Goal: Check status: Check status

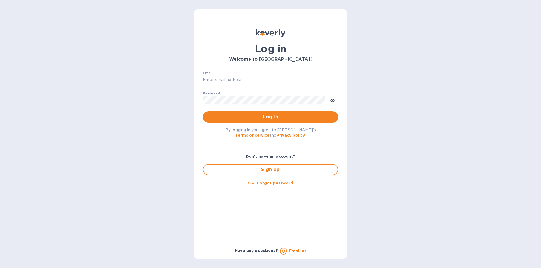
type input "[EMAIL_ADDRESS][DOMAIN_NAME]"
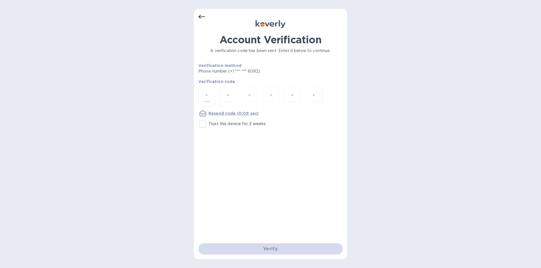
click at [206, 94] on input "number" at bounding box center [206, 97] width 7 height 10
click at [212, 99] on div at bounding box center [206, 97] width 17 height 20
paste input "3"
type input "3"
type input "5"
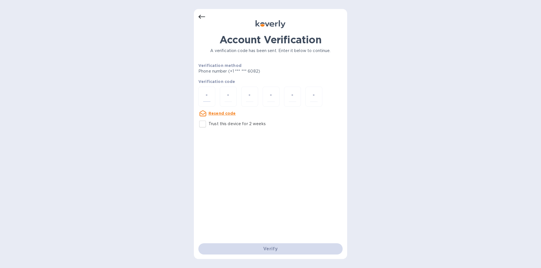
type input "3"
type input "5"
type input "2"
type input "5"
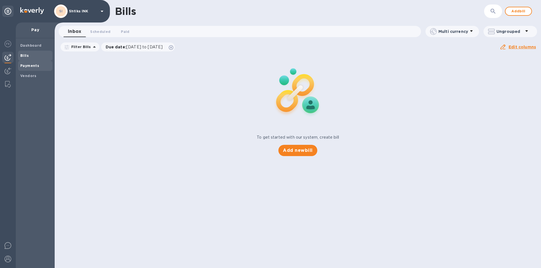
click at [24, 67] on b "Payments" at bounding box center [29, 66] width 19 height 4
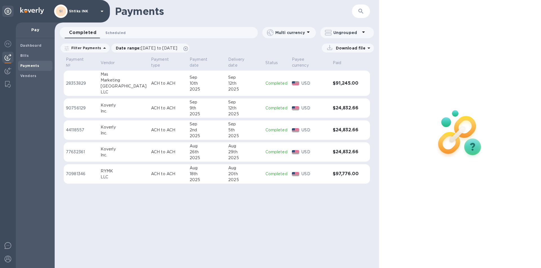
click at [114, 32] on span "Scheduled 0" at bounding box center [115, 33] width 20 height 6
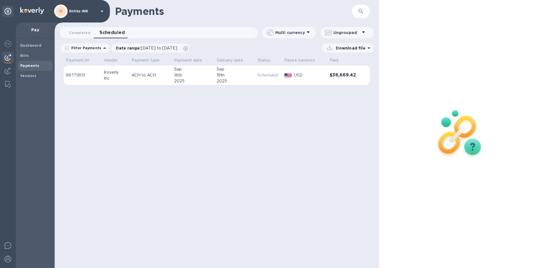
click at [246, 76] on div "19th" at bounding box center [235, 75] width 36 height 6
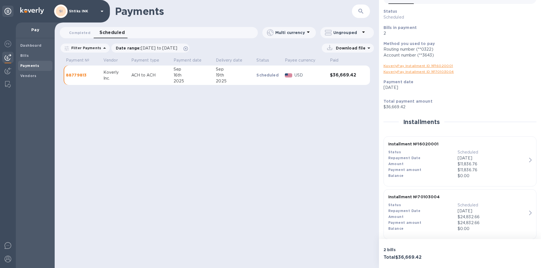
scroll to position [40, 0]
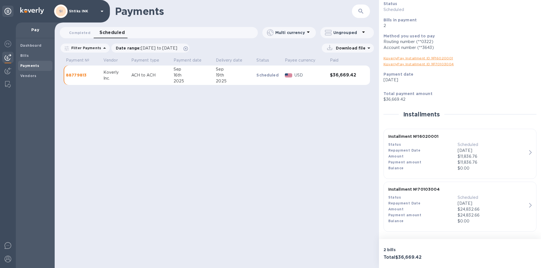
click at [319, 150] on div "Payments ​ Completed 0 Scheduled 0 Multi currency Ungrouped Filter Payments Dat…" at bounding box center [217, 134] width 324 height 268
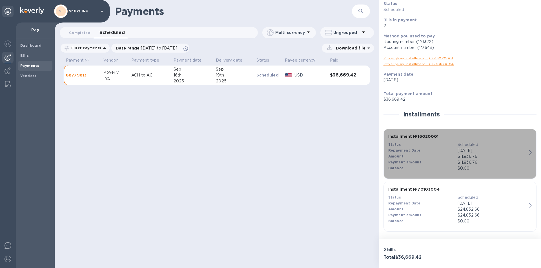
click at [529, 154] on icon "button" at bounding box center [530, 152] width 3 height 5
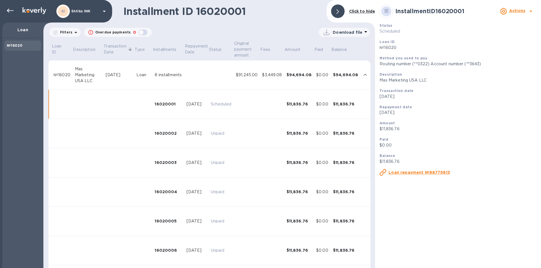
scroll to position [22, 0]
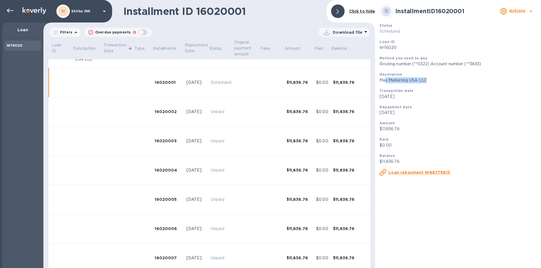
drag, startPoint x: 385, startPoint y: 82, endPoint x: 456, endPoint y: 81, distance: 71.3
click at [458, 81] on p "Mas Marketing USA LLC" at bounding box center [457, 80] width 157 height 6
drag, startPoint x: 383, startPoint y: 99, endPoint x: 431, endPoint y: 97, distance: 48.2
click at [431, 97] on p "[DATE]" at bounding box center [457, 97] width 157 height 6
drag, startPoint x: 414, startPoint y: 114, endPoint x: 423, endPoint y: 114, distance: 9.0
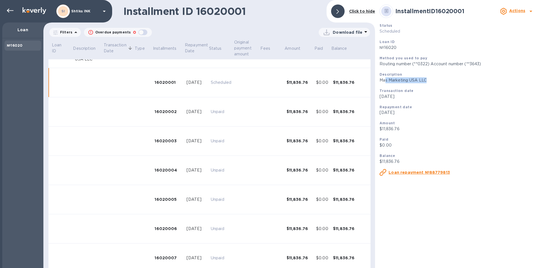
click at [423, 114] on p "[DATE]" at bounding box center [457, 113] width 157 height 6
drag, startPoint x: 379, startPoint y: 129, endPoint x: 414, endPoint y: 132, distance: 35.1
click at [415, 132] on div "Amount $11,836.76" at bounding box center [457, 126] width 161 height 16
drag, startPoint x: 383, startPoint y: 159, endPoint x: 441, endPoint y: 147, distance: 59.3
click at [430, 161] on p "$11,836.76" at bounding box center [457, 162] width 157 height 6
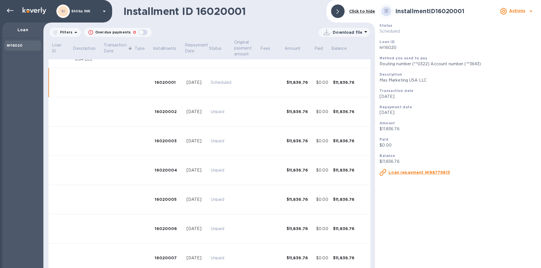
click at [448, 143] on p "$0.00" at bounding box center [457, 146] width 157 height 6
click at [428, 173] on u "Loan repayment №88779813" at bounding box center [418, 172] width 61 height 5
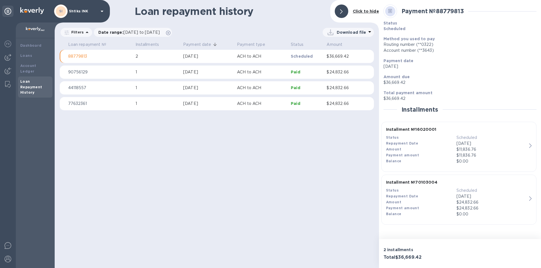
click at [516, 147] on div "$11,836.76" at bounding box center [491, 150] width 70 height 6
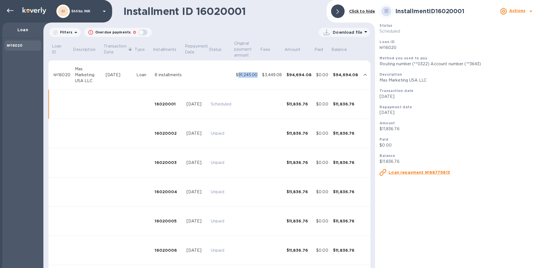
drag, startPoint x: 260, startPoint y: 74, endPoint x: 239, endPoint y: 76, distance: 20.7
click at [239, 76] on td "$91,245.00" at bounding box center [247, 75] width 26 height 29
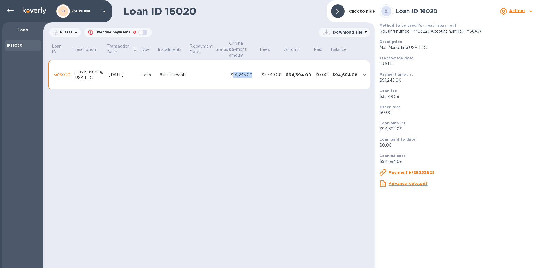
click at [365, 78] on icon "expand row" at bounding box center [364, 75] width 7 height 7
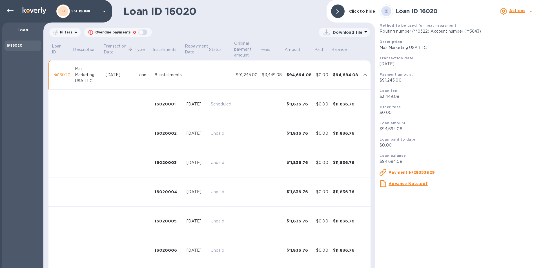
click at [217, 227] on td "Unpaid" at bounding box center [220, 221] width 25 height 29
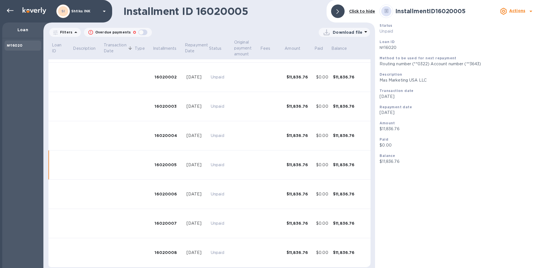
scroll to position [60, 0]
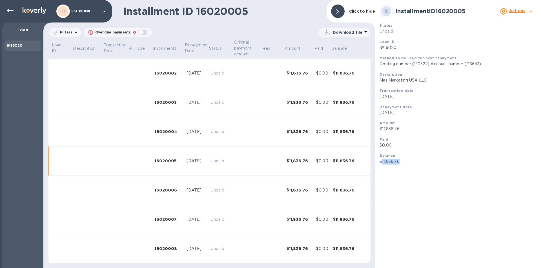
drag, startPoint x: 401, startPoint y: 163, endPoint x: 383, endPoint y: 163, distance: 18.6
click at [383, 163] on p "$11,836.76" at bounding box center [457, 162] width 157 height 6
copy p "11,836.76"
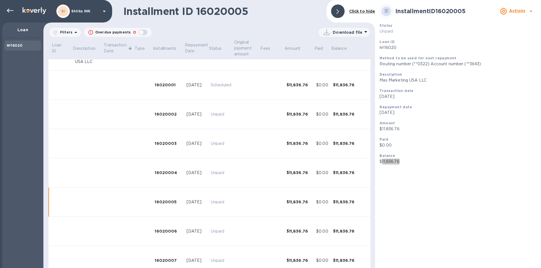
scroll to position [0, 0]
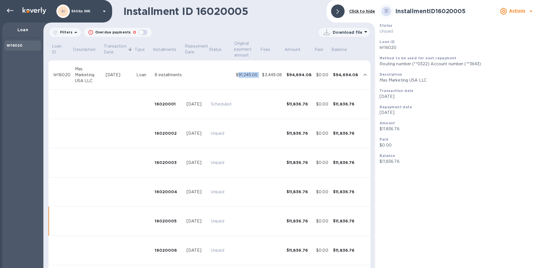
drag, startPoint x: 261, startPoint y: 74, endPoint x: 240, endPoint y: 76, distance: 20.9
click at [240, 76] on tr "№16020 Mas Marketing USA LLC [DATE] Loan 8 installments $91,245.00 $3,449.08 $9…" at bounding box center [209, 75] width 322 height 29
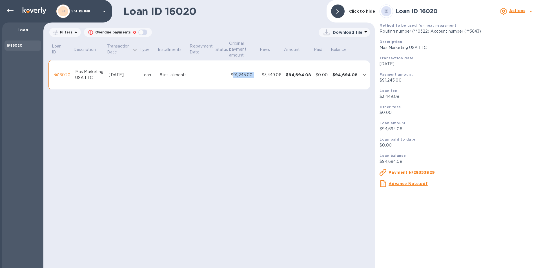
click at [430, 119] on div "Loan amount $94,694.08" at bounding box center [457, 126] width 161 height 16
click at [72, 35] on icon at bounding box center [75, 32] width 7 height 7
click at [27, 12] on img at bounding box center [35, 10] width 24 height 7
click at [28, 9] on img at bounding box center [35, 10] width 24 height 7
click at [4, 8] on div at bounding box center [9, 11] width 14 height 12
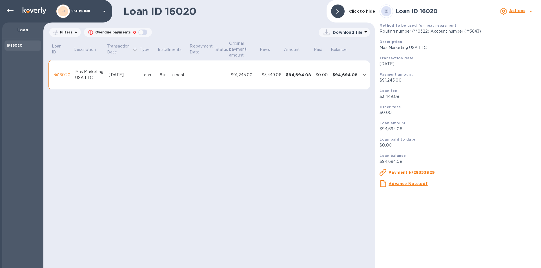
click at [4, 9] on div at bounding box center [9, 11] width 14 height 12
click at [1, 12] on div "SI Shtiks INK" at bounding box center [56, 11] width 112 height 23
click at [408, 186] on u "Advance Note.pdf" at bounding box center [407, 184] width 39 height 5
click at [20, 28] on p "Loan" at bounding box center [23, 30] width 32 height 6
click at [5, 8] on div at bounding box center [10, 10] width 11 height 11
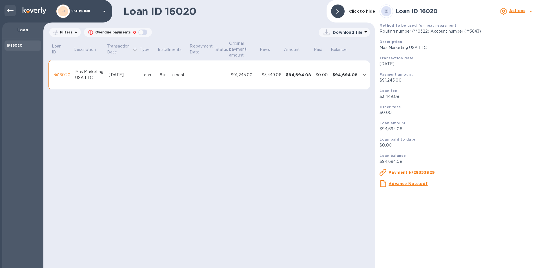
click at [8, 12] on icon at bounding box center [10, 10] width 7 height 7
